Goal: Task Accomplishment & Management: Use online tool/utility

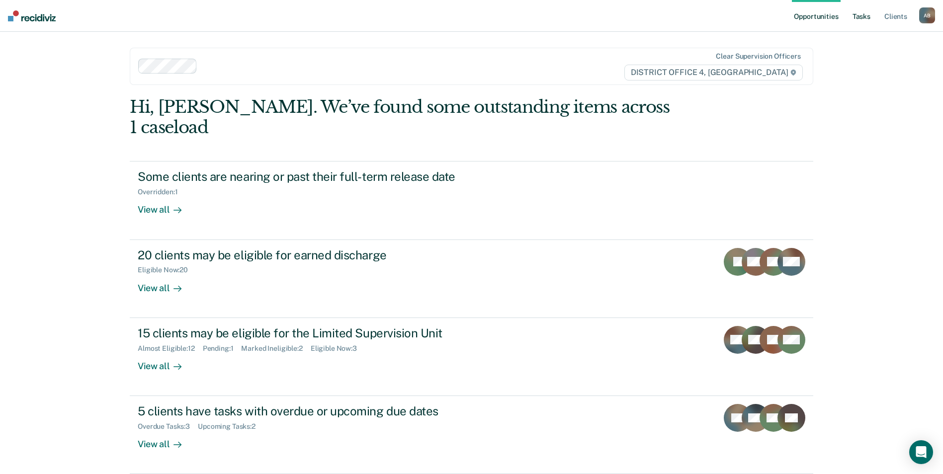
click at [863, 17] on link "Tasks" at bounding box center [861, 16] width 22 height 32
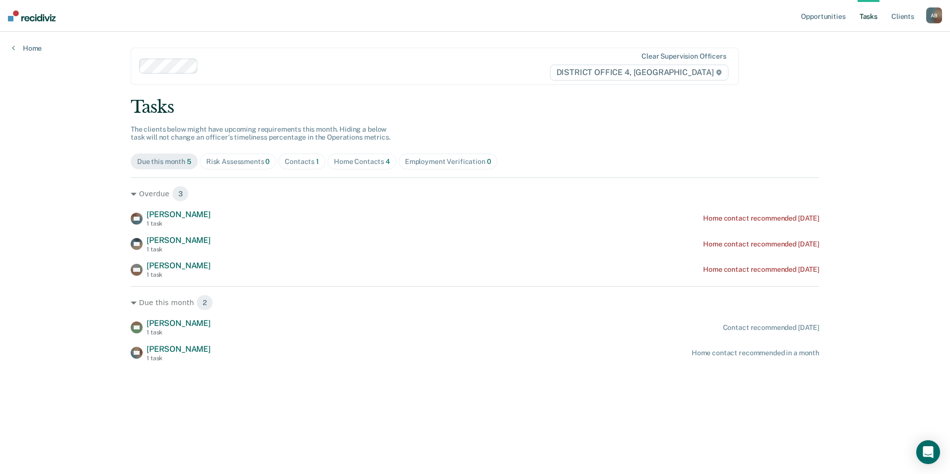
click at [358, 158] on div "Home Contacts 4" at bounding box center [362, 162] width 56 height 8
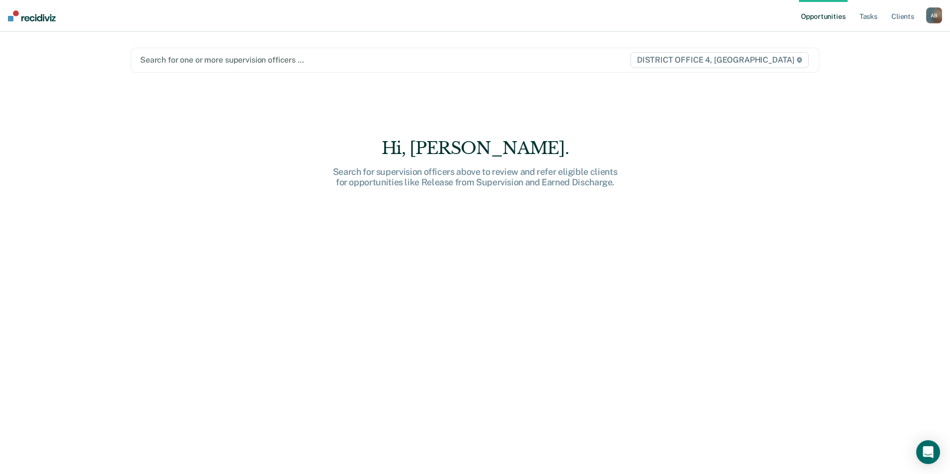
click at [229, 60] on div at bounding box center [374, 59] width 468 height 11
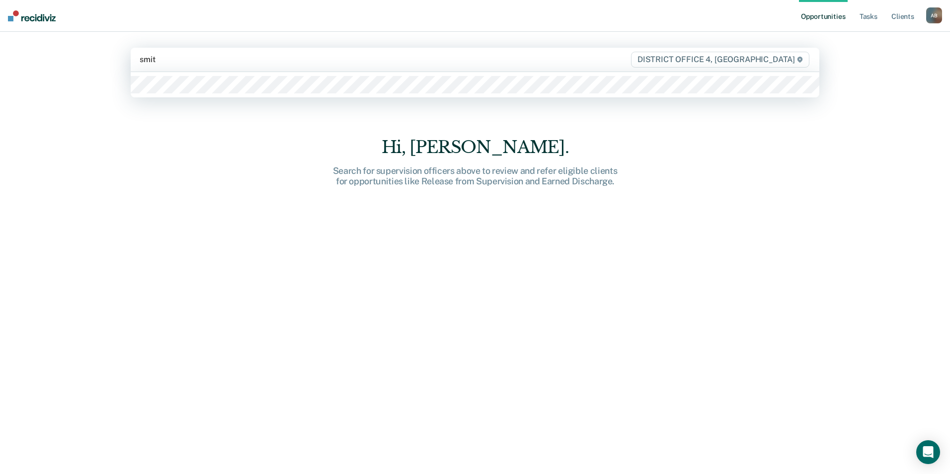
type input "[PERSON_NAME]"
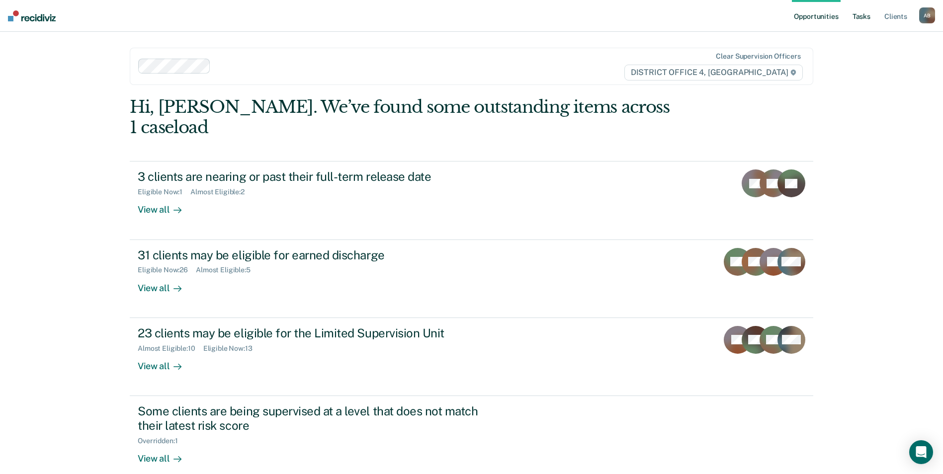
click at [863, 17] on link "Tasks" at bounding box center [861, 16] width 22 height 32
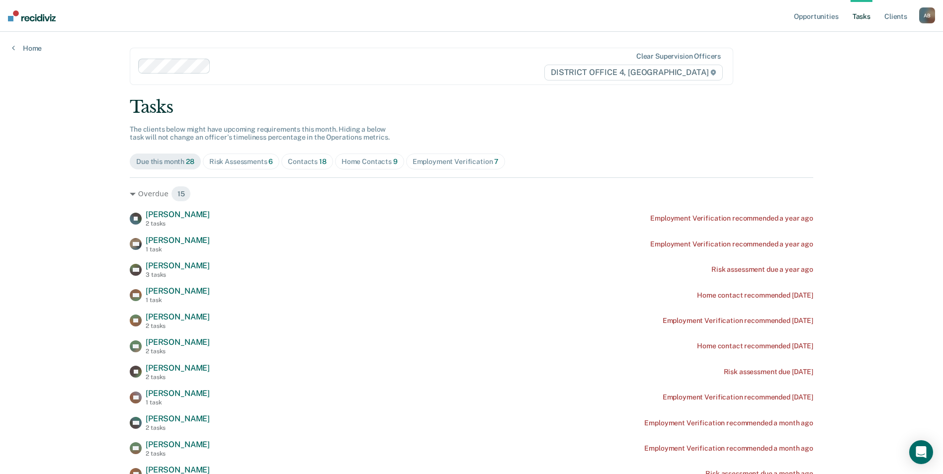
scroll to position [50, 0]
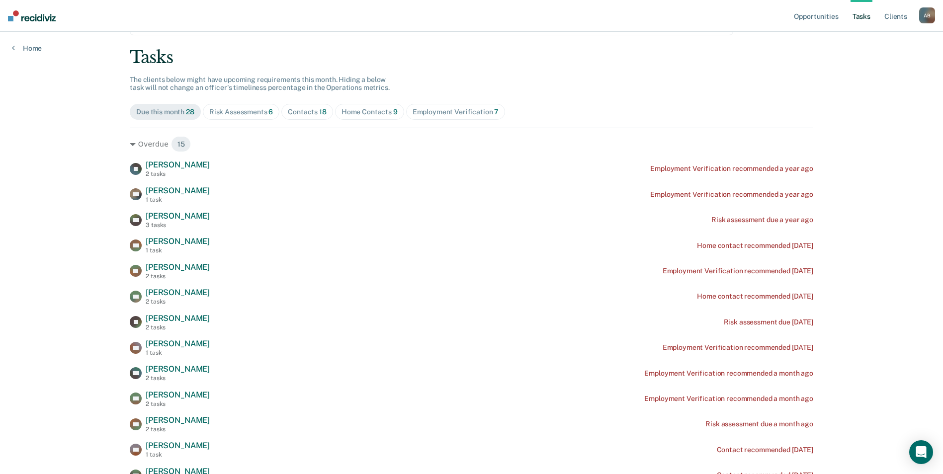
click at [238, 113] on div "Risk Assessments 6" at bounding box center [241, 112] width 64 height 8
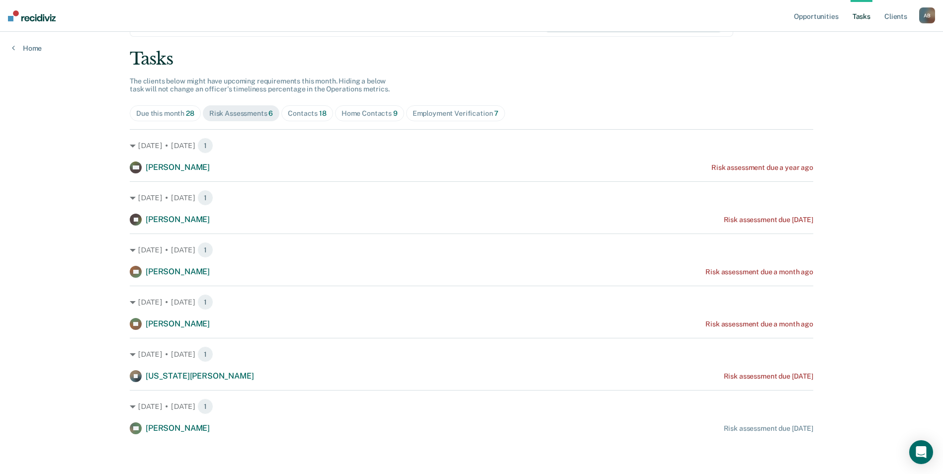
click at [319, 114] on span "18" at bounding box center [322, 113] width 7 height 8
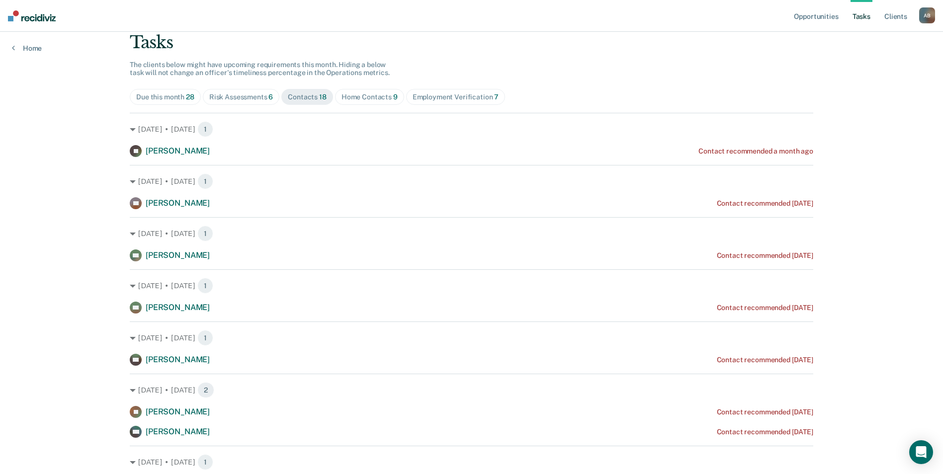
scroll to position [50, 0]
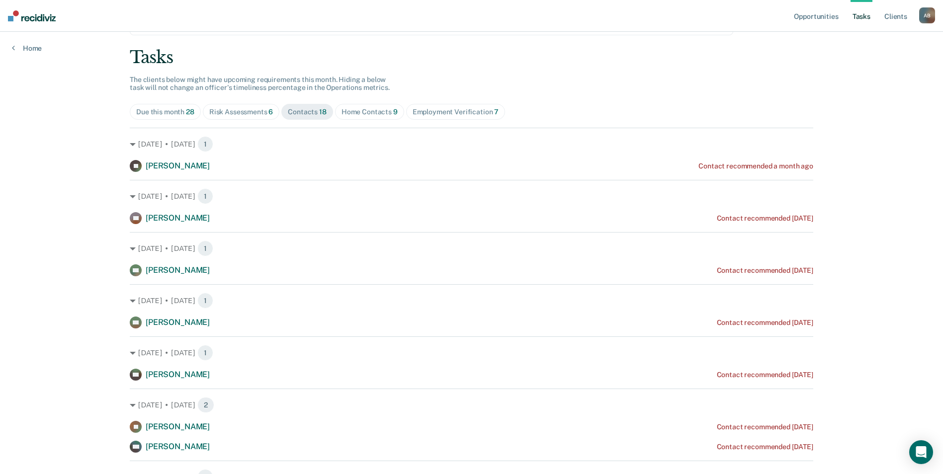
click at [352, 109] on div "Home Contacts 9" at bounding box center [369, 112] width 56 height 8
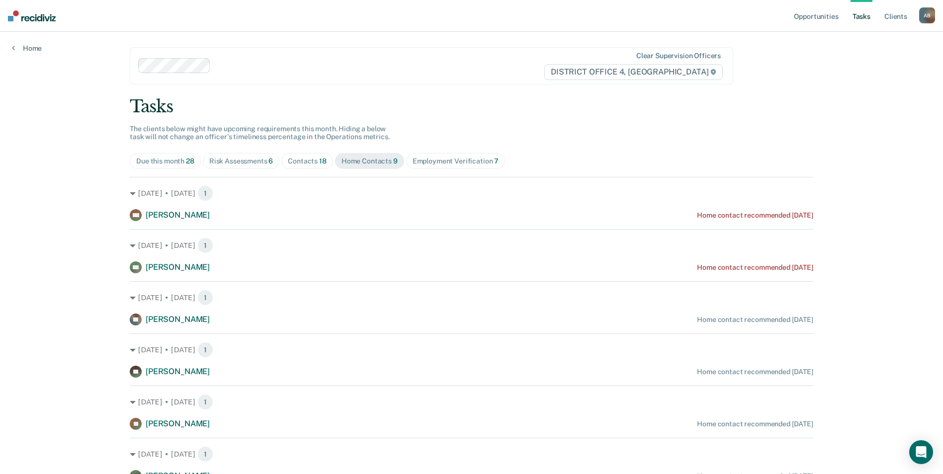
scroll to position [0, 0]
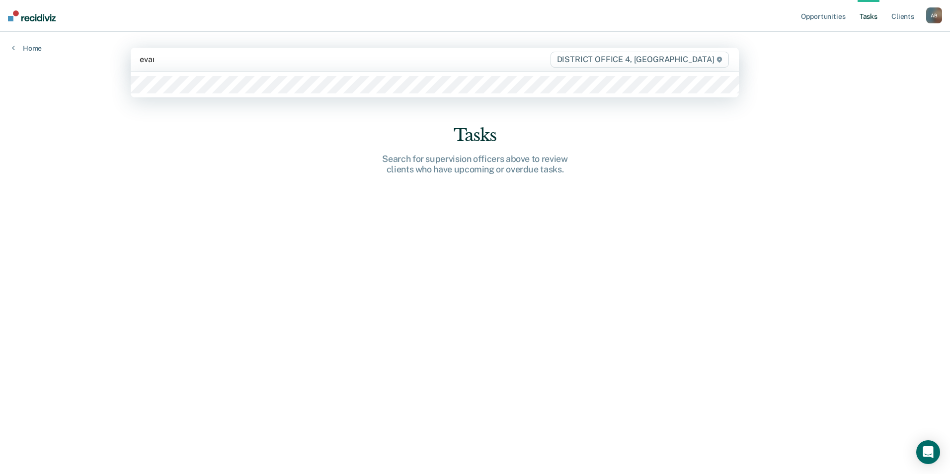
type input "evans"
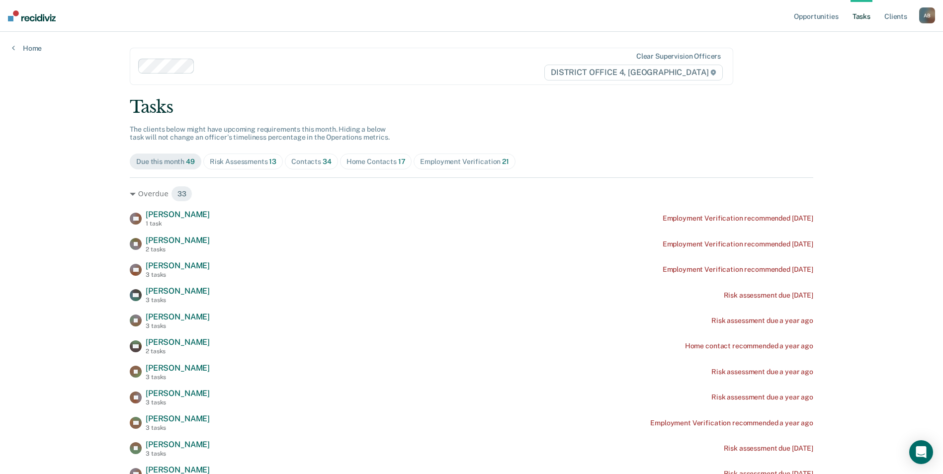
click at [299, 165] on div "Contacts 34" at bounding box center [311, 162] width 40 height 8
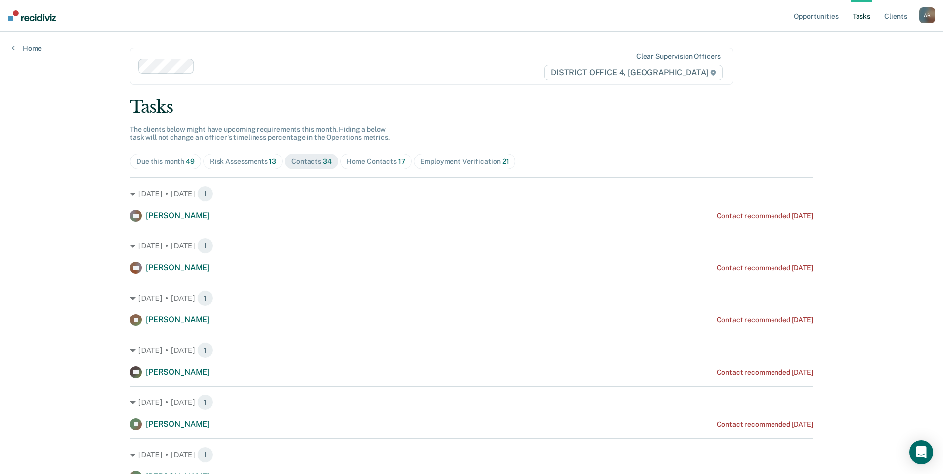
click at [368, 164] on div "Home Contacts 17" at bounding box center [375, 162] width 59 height 8
click at [230, 160] on div "Risk Assessments 13" at bounding box center [243, 162] width 67 height 8
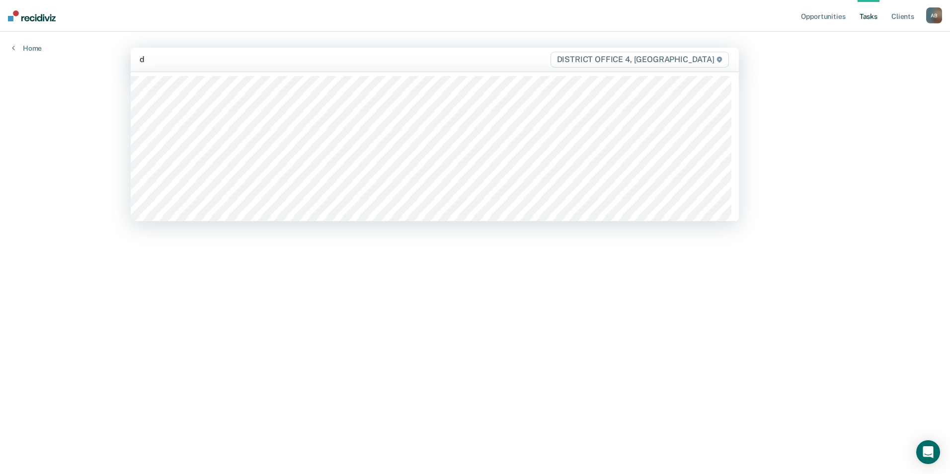
type input "da"
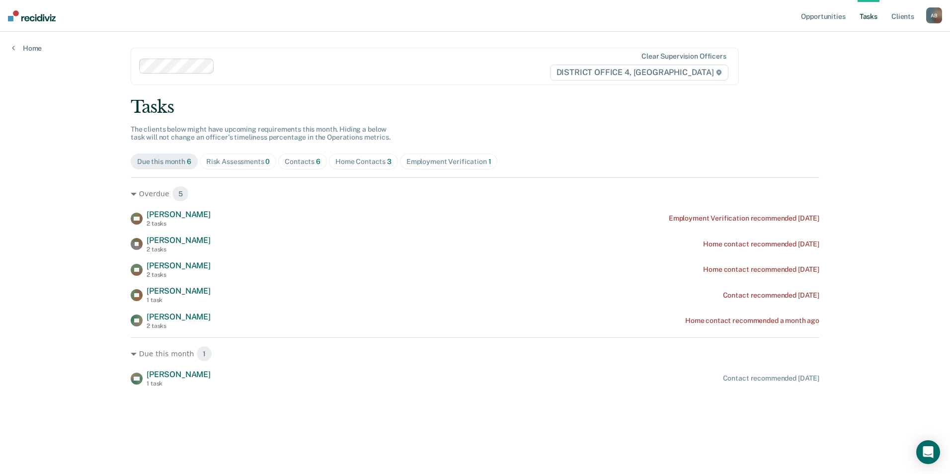
click at [343, 162] on div "Home Contacts 3" at bounding box center [363, 162] width 56 height 8
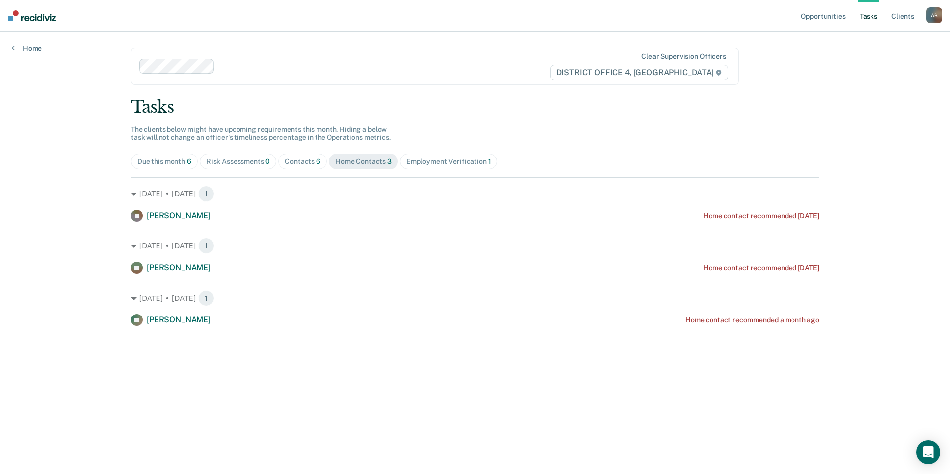
click at [312, 165] on div "Contacts 6" at bounding box center [303, 162] width 36 height 8
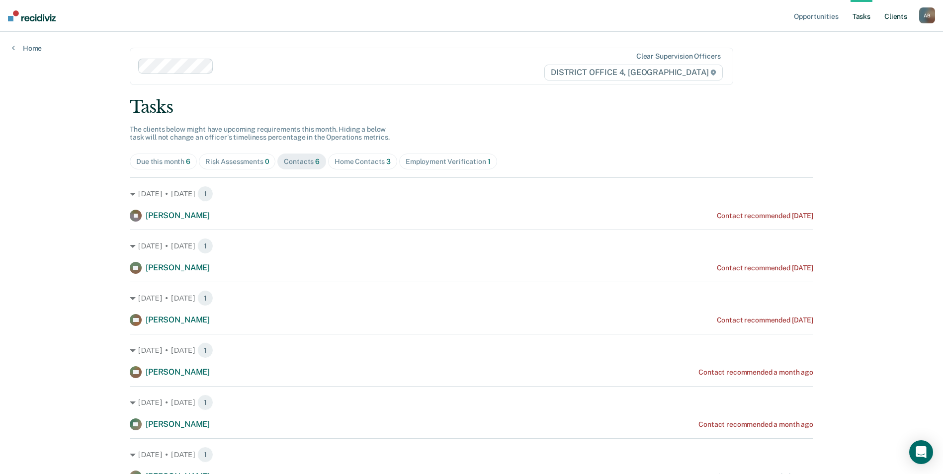
click at [891, 17] on link "Client s" at bounding box center [895, 16] width 27 height 32
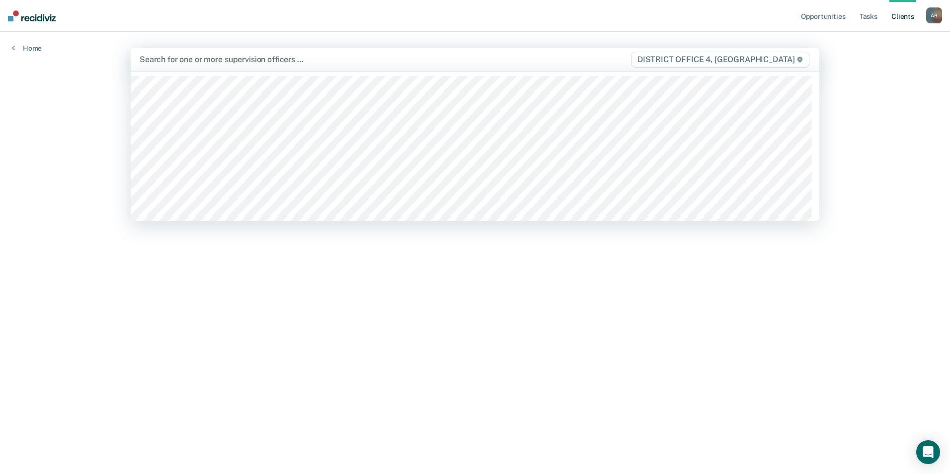
click at [209, 60] on div at bounding box center [374, 59] width 469 height 11
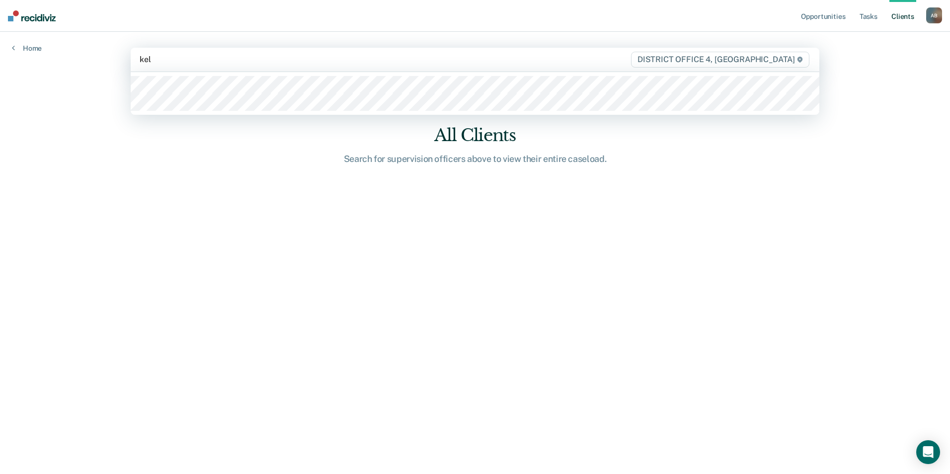
type input "kell"
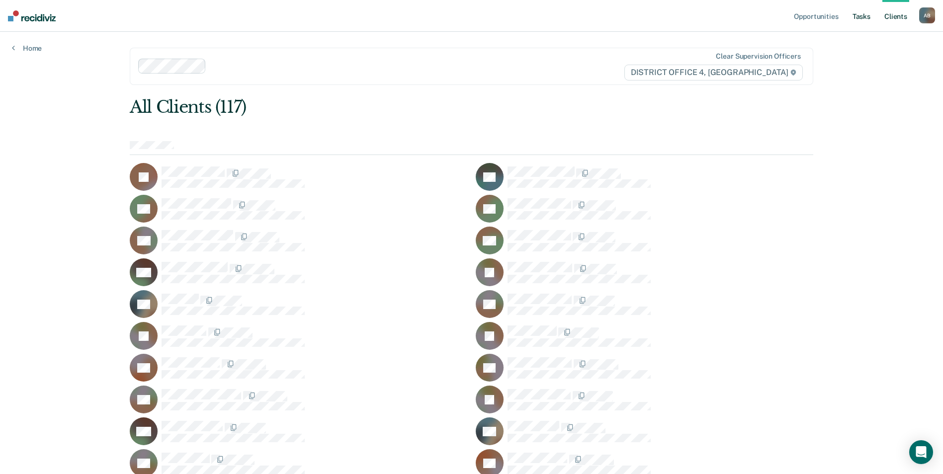
click at [862, 17] on link "Tasks" at bounding box center [861, 16] width 22 height 32
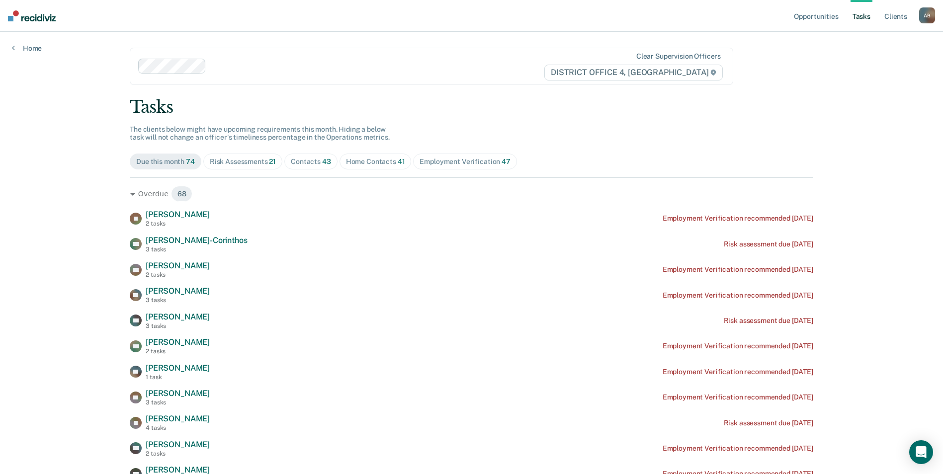
click at [240, 159] on div "Risk Assessments 21" at bounding box center [243, 162] width 66 height 8
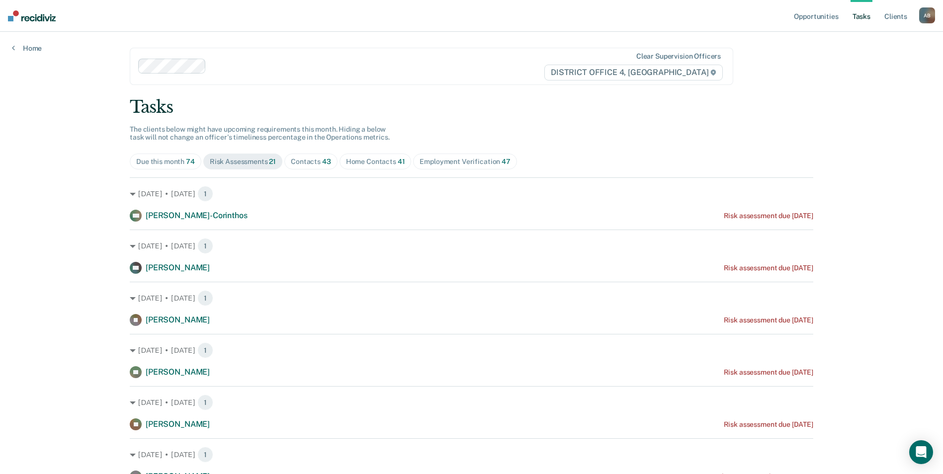
click at [301, 163] on div "Contacts 43" at bounding box center [311, 162] width 40 height 8
click at [368, 160] on div "Home Contacts 41" at bounding box center [375, 162] width 59 height 8
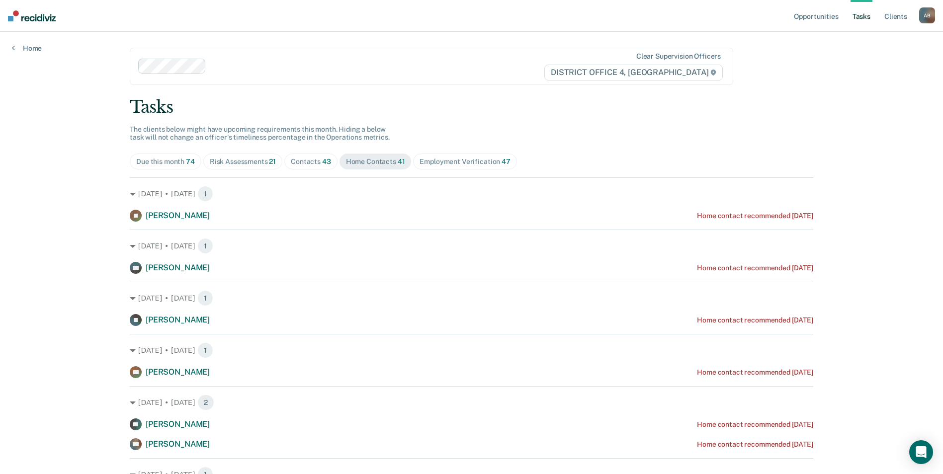
click at [436, 159] on div "Employment Verification 47" at bounding box center [464, 162] width 90 height 8
